Goal: Complete application form: Complete application form

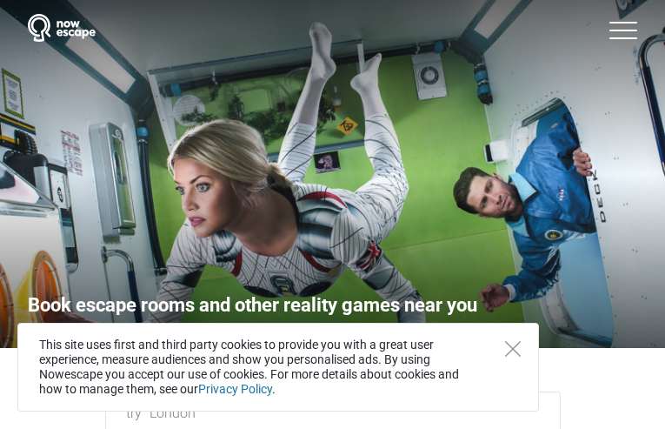
type input "[EMAIL_ADDRESS][DOMAIN_NAME]"
type input "QtmJHfBcloMG"
type input "AAqvHgqiI"
checkbox input "false"
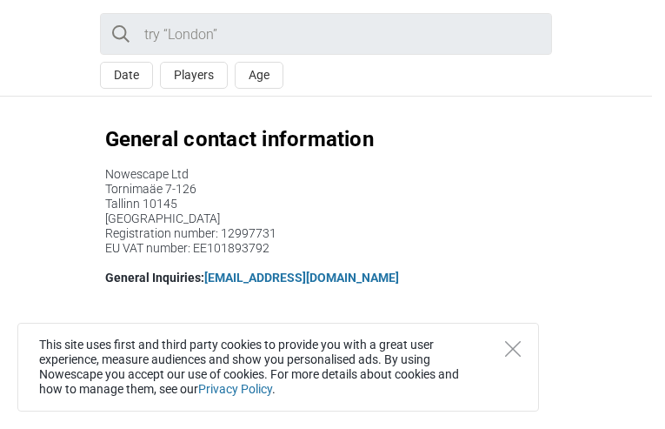
type input "[EMAIL_ADDRESS][DOMAIN_NAME]"
type input "DdRTIKHw"
type input "UyUYIzMvzUP"
checkbox input "false"
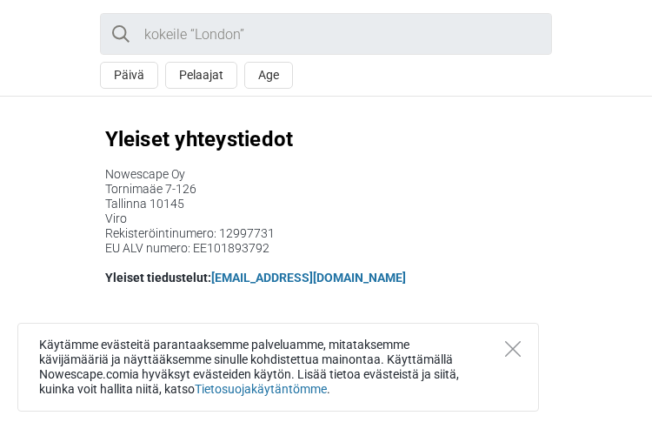
type input "[EMAIL_ADDRESS][DOMAIN_NAME]"
type input "GfGxHNXQcxTg"
type input "YtHyYzIv"
checkbox input "false"
type input "[EMAIL_ADDRESS][DOMAIN_NAME]"
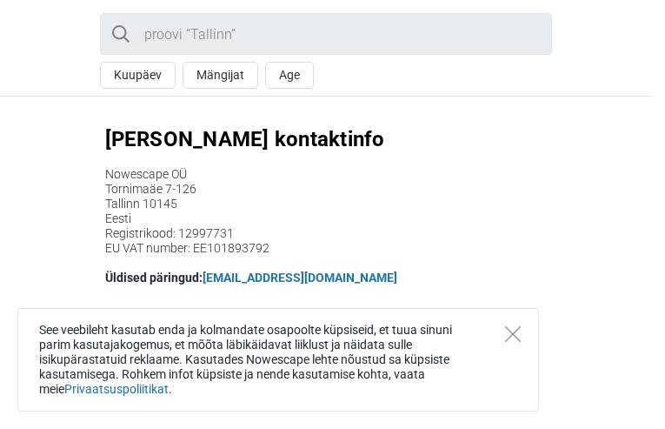
type input "[EMAIL_ADDRESS][DOMAIN_NAME]"
type input "bWqTKMvnBurPqAw"
type input "KbrhjOOoYQkBiNl"
checkbox input "false"
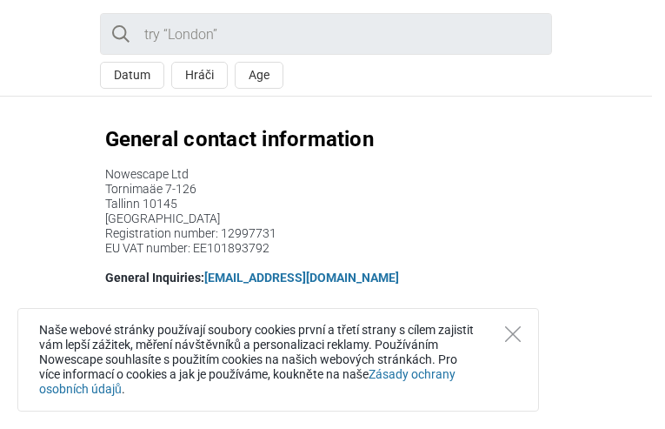
type input "[EMAIL_ADDRESS][DOMAIN_NAME]"
type input "nicqrBLRxx"
type input "SycFLYSGyKxcRf"
checkbox input "false"
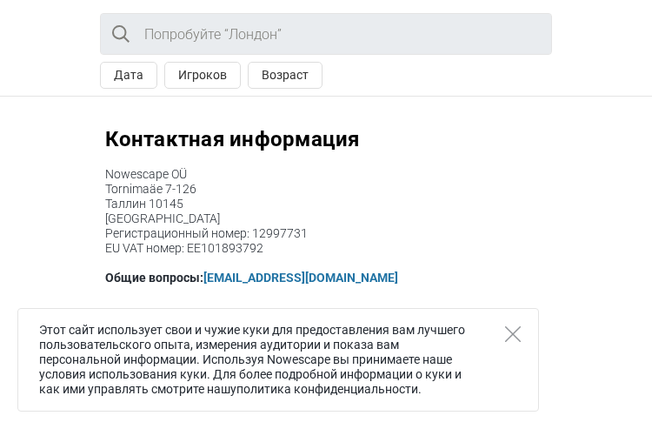
type input "[EMAIL_ADDRESS][DOMAIN_NAME]"
type input "nAxaYqpjywISjeBo"
type input "fUnfsekbzj"
checkbox input "false"
type input "[EMAIL_ADDRESS][DOMAIN_NAME]"
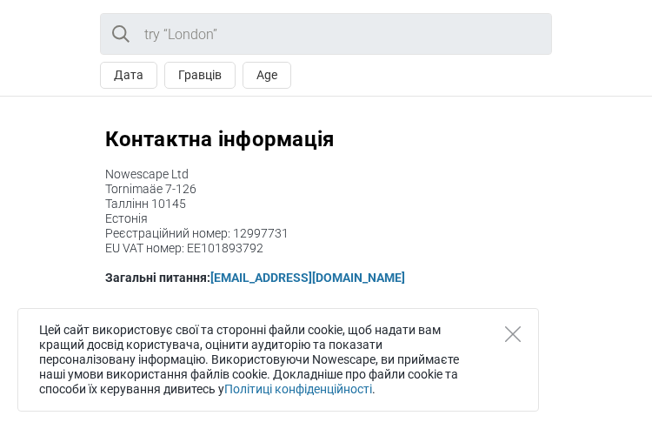
type input "[EMAIL_ADDRESS][DOMAIN_NAME]"
type input "vMnSlyOVZEjdz"
type input "rlyAzwEOiNlG"
checkbox input "false"
type input "[EMAIL_ADDRESS][DOMAIN_NAME]"
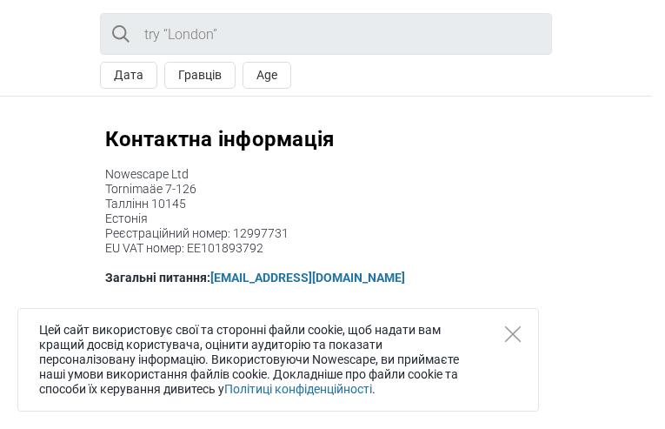
type input "JBnVJmevZCrRQnM"
type input "LANPndAxtvTSpl"
checkbox input "false"
type input "[EMAIL_ADDRESS][DOMAIN_NAME]"
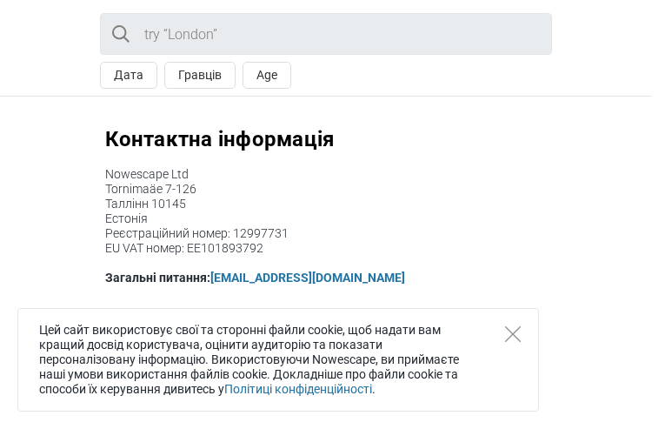
type input "[EMAIL_ADDRESS][DOMAIN_NAME]"
type input "QOazGDbHrOJqTu"
type input "wCrzVdlWIhcUZ"
checkbox input "false"
type input "[EMAIL_ADDRESS][DOMAIN_NAME]"
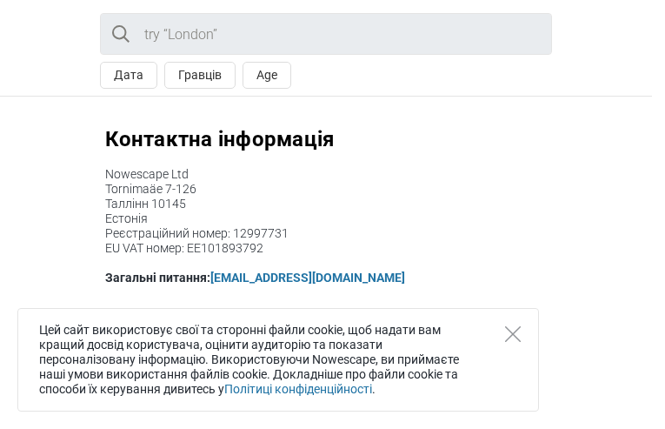
type input "[EMAIL_ADDRESS][DOMAIN_NAME]"
type input "vryPdEzoEyG"
type input "MNiLLZcGI"
checkbox input "false"
type input "[EMAIL_ADDRESS][DOMAIN_NAME]"
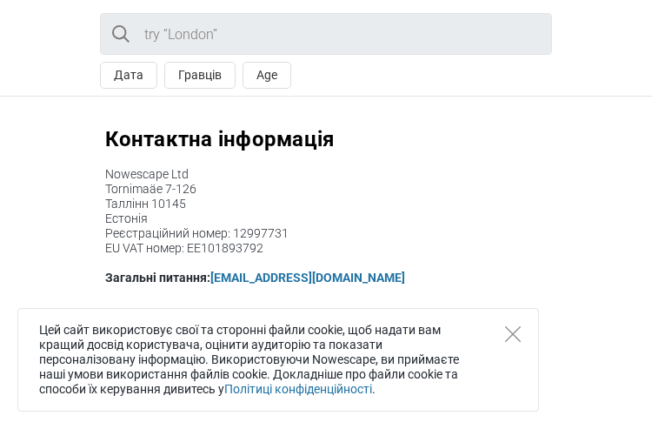
type input "uOnLkhkXMLPT"
type input "cnqawDQST"
checkbox input "false"
type input "[EMAIL_ADDRESS][DOMAIN_NAME]"
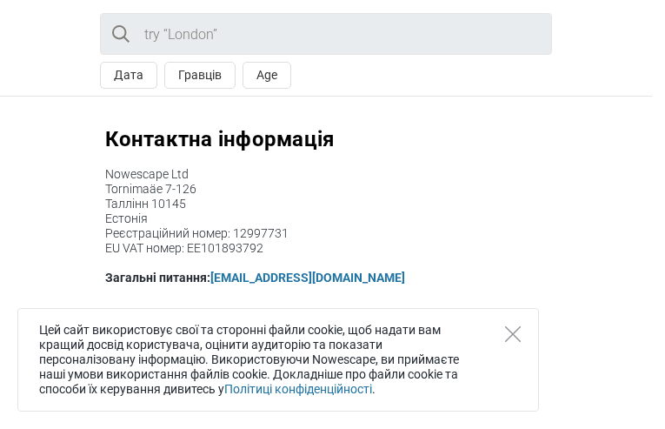
type input "[EMAIL_ADDRESS][DOMAIN_NAME]"
type input "QUqGkdaGORYwxp"
type input "vXUZqaLyoxuFTQVI"
checkbox input "false"
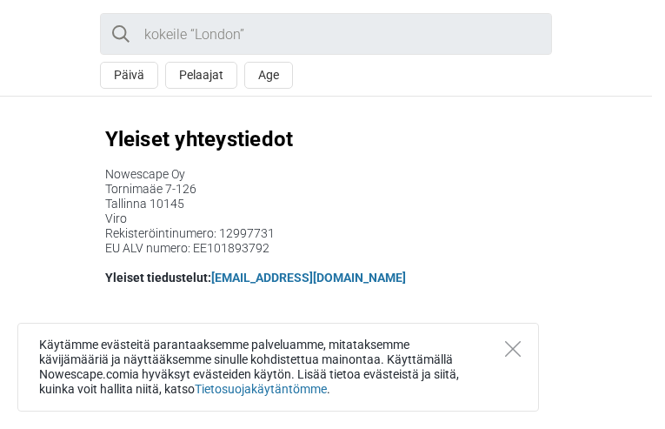
type input "[EMAIL_ADDRESS][DOMAIN_NAME]"
type input "zflTudghedDiQfFg"
type input "BZSEQYQhBEtA"
checkbox input "false"
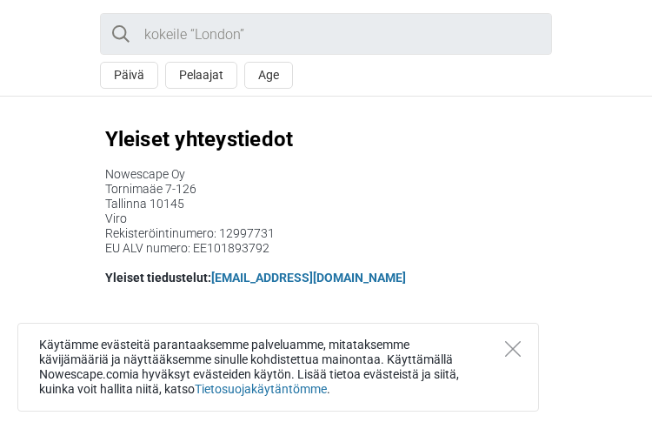
type input "[EMAIL_ADDRESS][DOMAIN_NAME]"
type input "KbgAPAMO"
type input "vkfOIuuSiYIFks"
checkbox input "false"
type input "[EMAIL_ADDRESS][DOMAIN_NAME]"
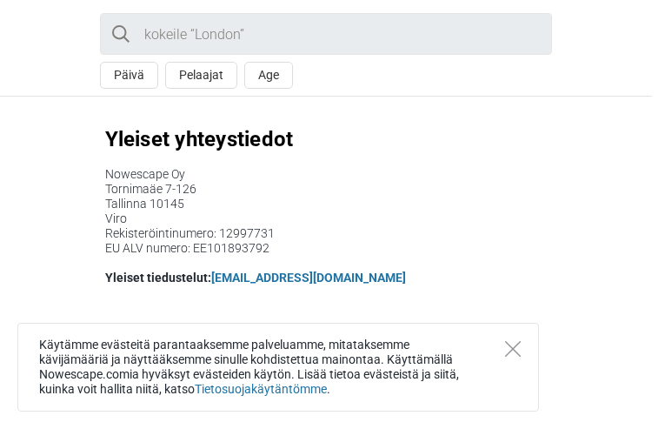
type input "[EMAIL_ADDRESS][DOMAIN_NAME]"
type input "cpQZuLOEfWQgkx"
type input "IbYwJqLSxwq"
checkbox input "false"
type input "[EMAIL_ADDRESS][DOMAIN_NAME]"
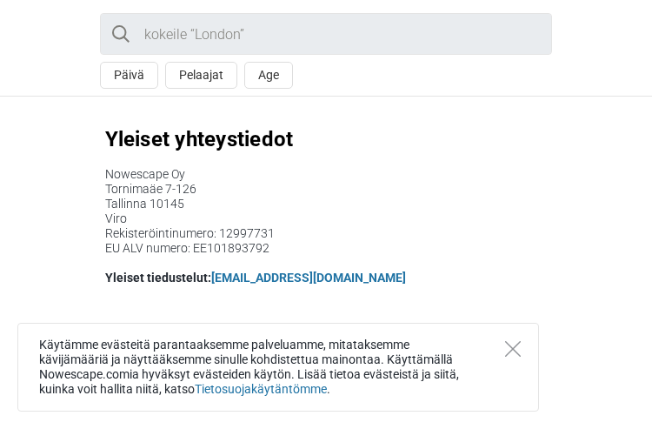
type input "[EMAIL_ADDRESS][DOMAIN_NAME]"
type input "wDcDZSCJchnx"
type input "VXYnMXumU"
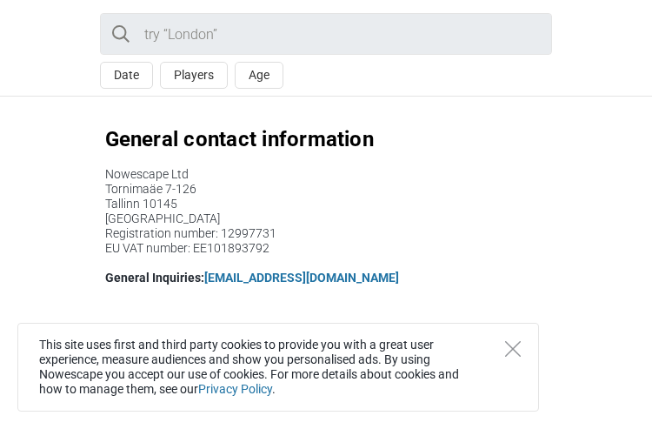
type input "[EMAIL_ADDRESS][DOMAIN_NAME]"
type input "xzvqFMgiFRz"
type input "BVIanlHSYNJNECJ"
type input "[EMAIL_ADDRESS][DOMAIN_NAME]"
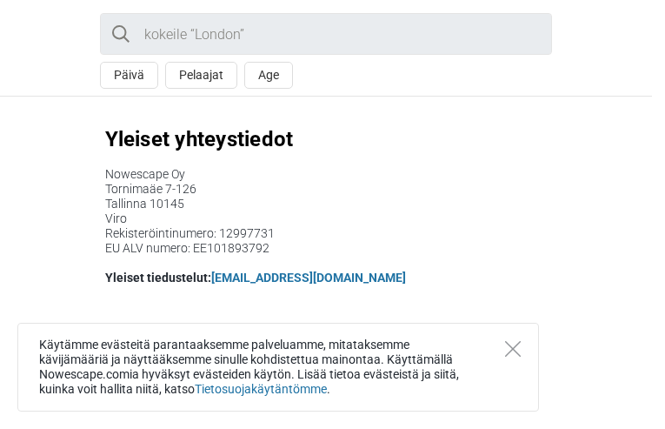
type input "[EMAIL_ADDRESS][DOMAIN_NAME]"
type input "xUvvYpvHxBUGpcDs"
type input "GofiaAVdS"
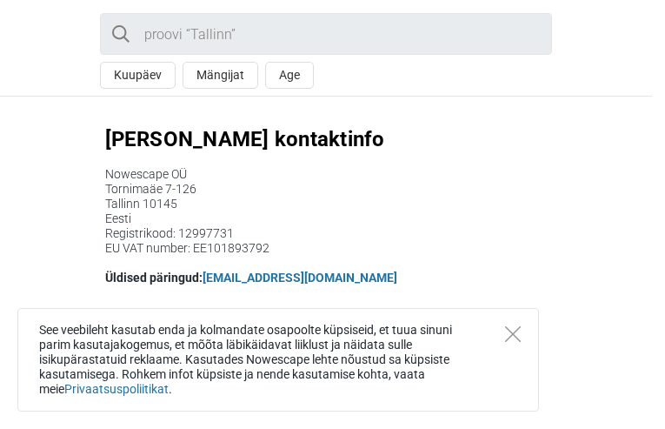
type input "[EMAIL_ADDRESS][DOMAIN_NAME]"
type input "wKaOyZRmOpQv"
type input "BhmYucCTF"
type input "[EMAIL_ADDRESS][DOMAIN_NAME]"
checkbox input "false"
